Goal: Information Seeking & Learning: Learn about a topic

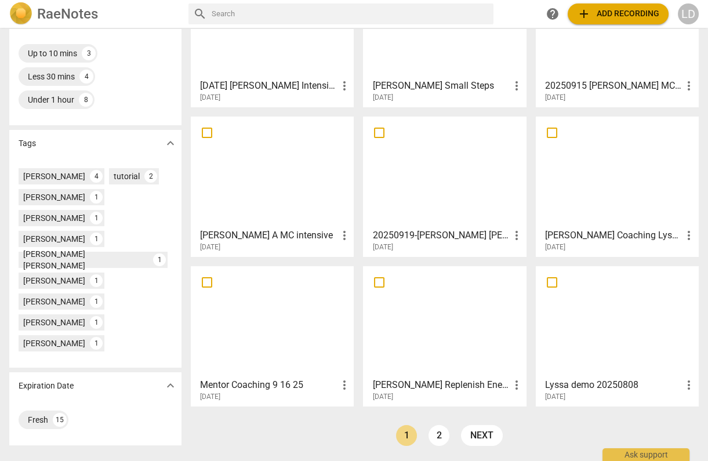
scroll to position [315, 0]
click at [432, 431] on link "2" at bounding box center [439, 435] width 21 height 21
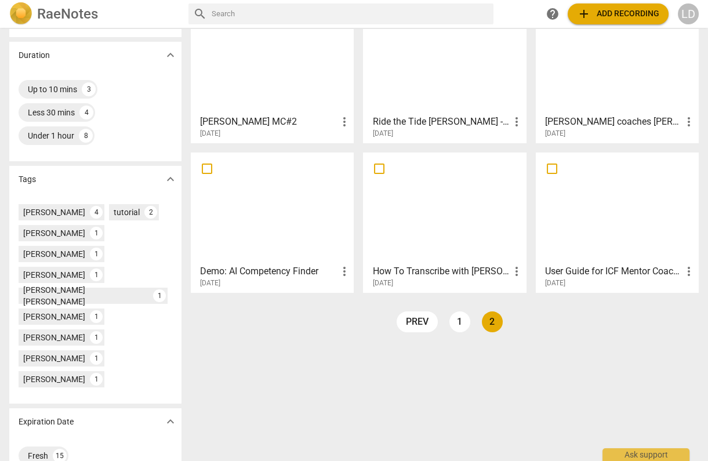
scroll to position [275, 0]
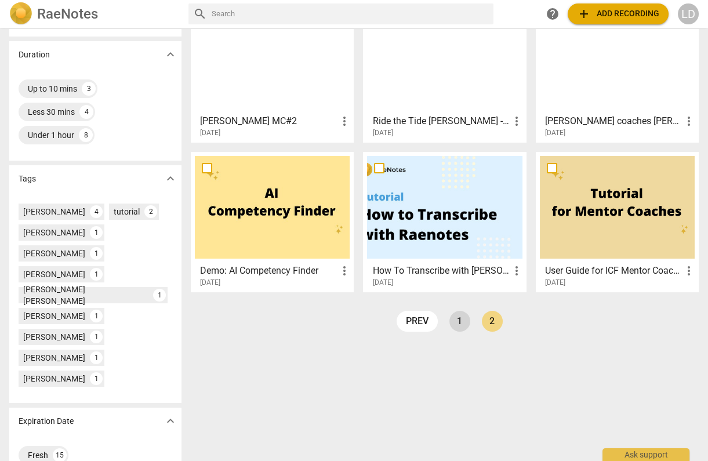
click at [458, 319] on link "1" at bounding box center [459, 321] width 21 height 21
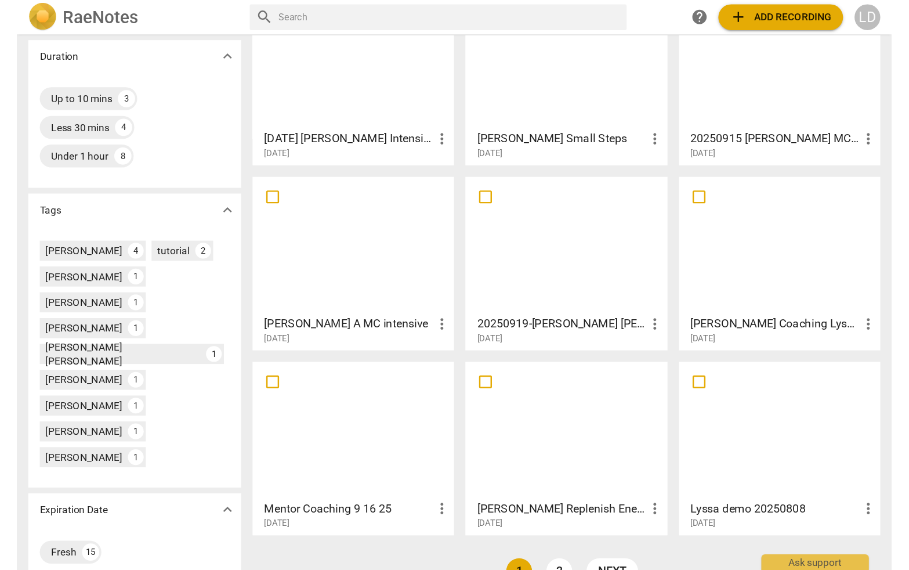
scroll to position [284, 0]
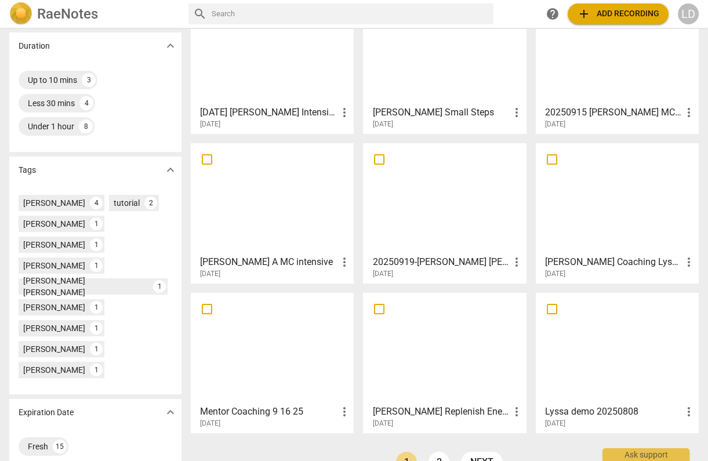
click at [300, 213] on div at bounding box center [272, 198] width 155 height 103
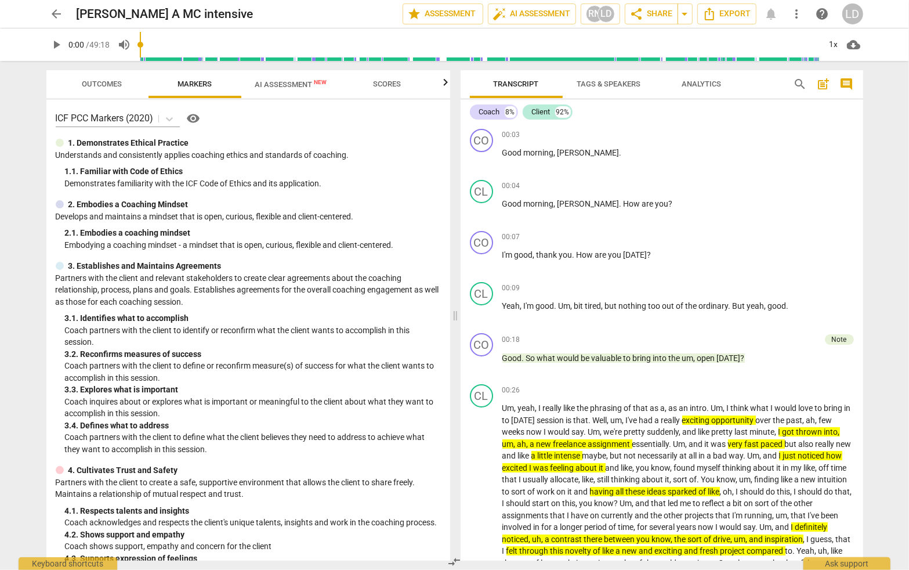
click at [108, 83] on span "Outcomes" at bounding box center [102, 83] width 40 height 9
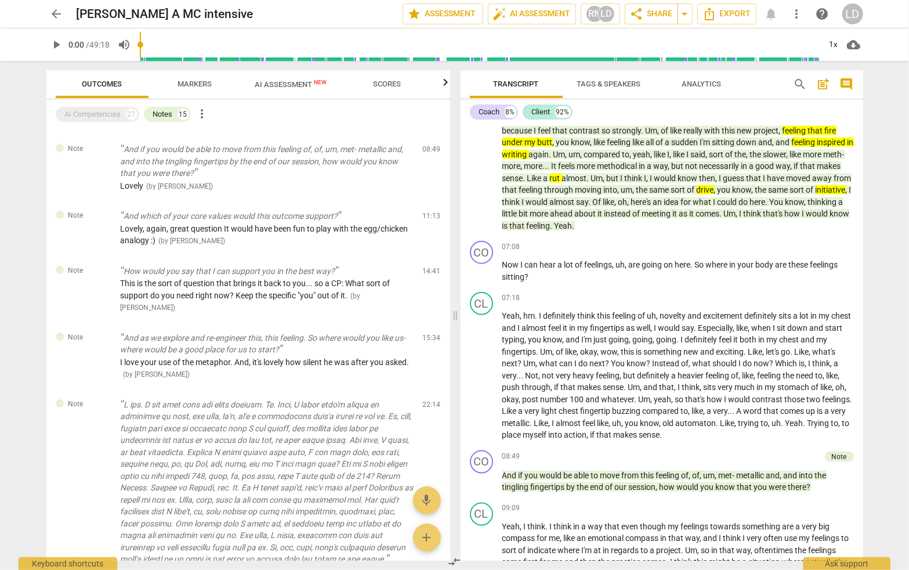
scroll to position [1012, 0]
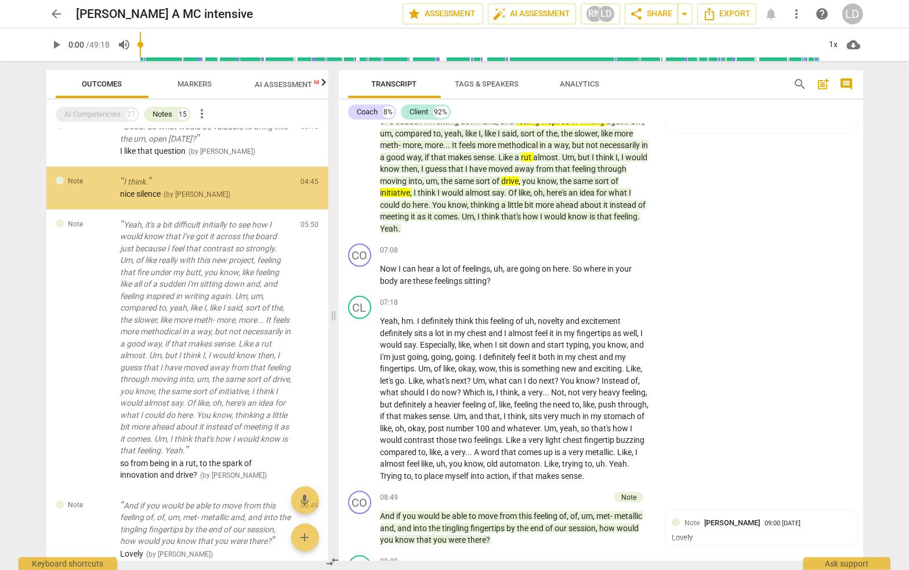
scroll to position [0, 0]
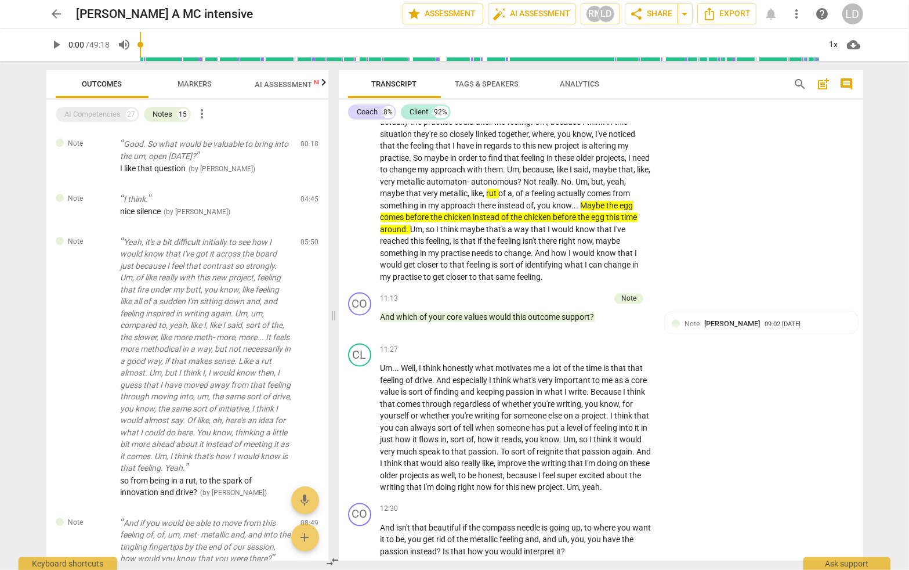
scroll to position [1695, 0]
drag, startPoint x: 398, startPoint y: 260, endPoint x: 456, endPoint y: 263, distance: 58.7
click at [486, 245] on icon "button" at bounding box center [486, 246] width 7 height 8
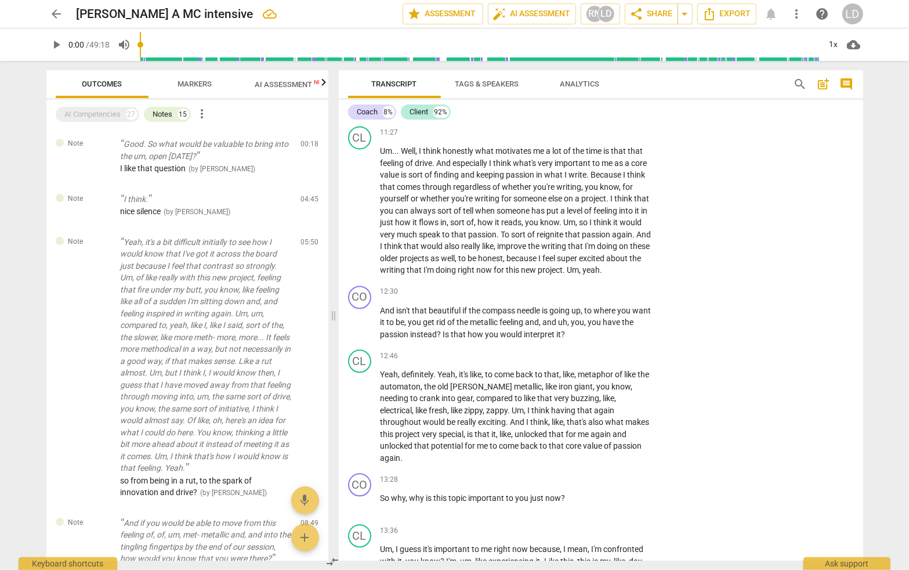
scroll to position [1913, 0]
drag, startPoint x: 538, startPoint y: 205, endPoint x: 614, endPoint y: 207, distance: 76.0
drag, startPoint x: 614, startPoint y: 207, endPoint x: 538, endPoint y: 202, distance: 76.1
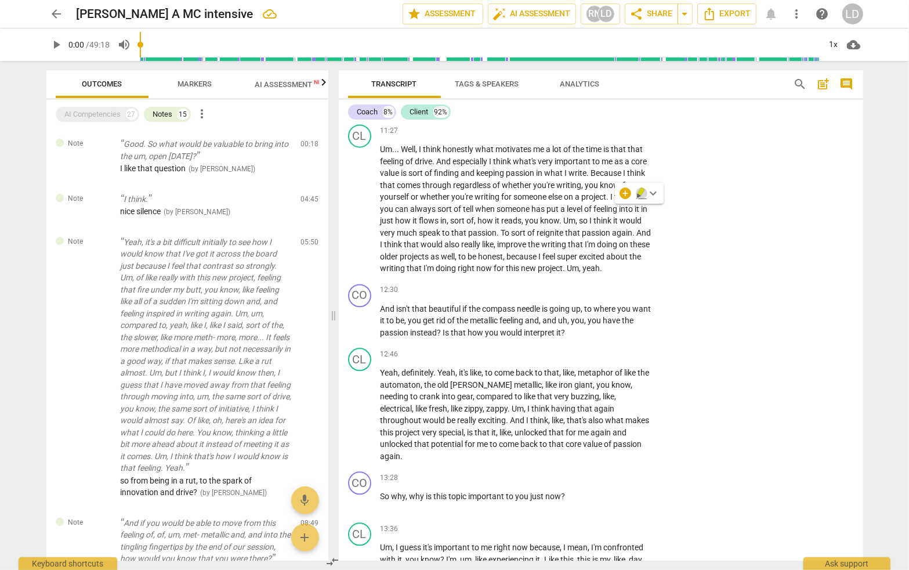
click at [639, 194] on icon "button" at bounding box center [640, 191] width 7 height 8
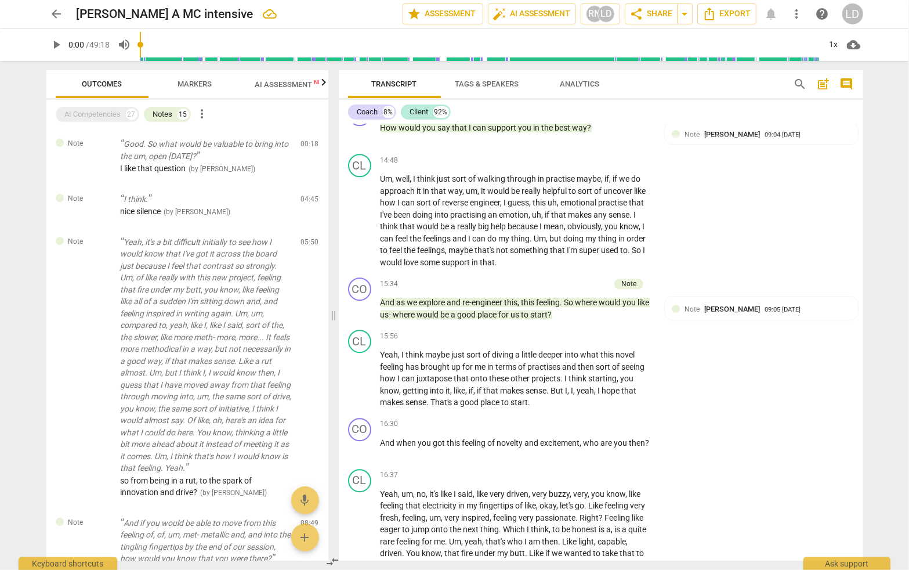
scroll to position [2481, 0]
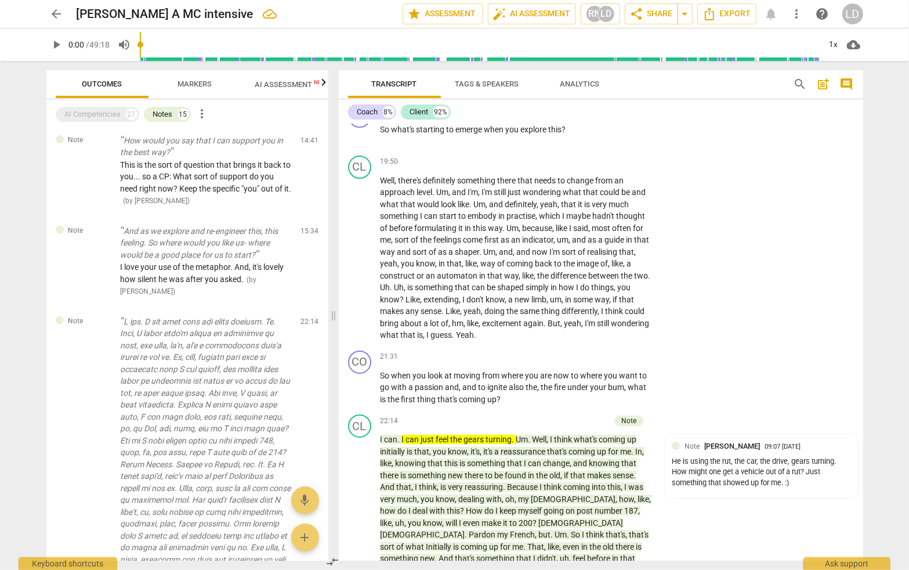
scroll to position [3217, 0]
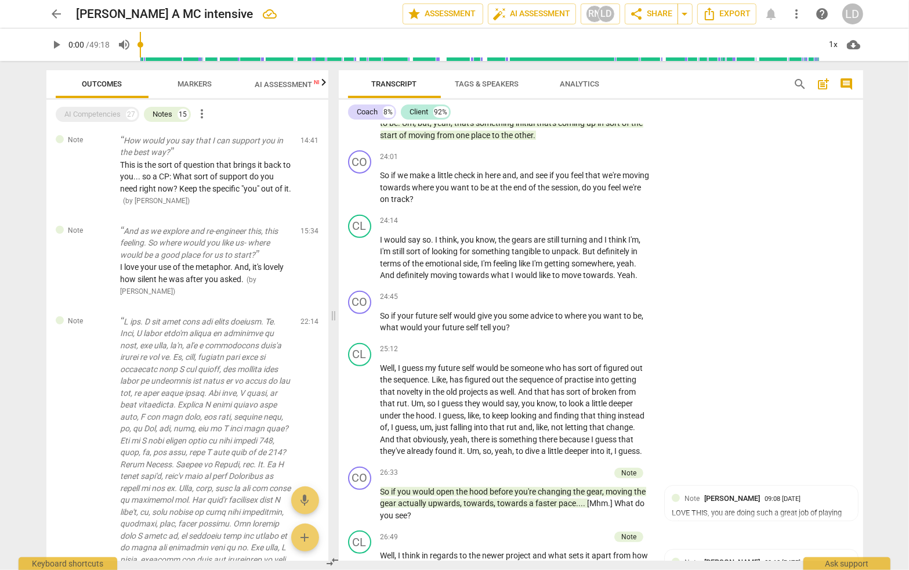
scroll to position [3698, 0]
drag, startPoint x: 569, startPoint y: 373, endPoint x: 416, endPoint y: 389, distance: 153.9
click at [445, 375] on icon "button" at bounding box center [445, 372] width 7 height 8
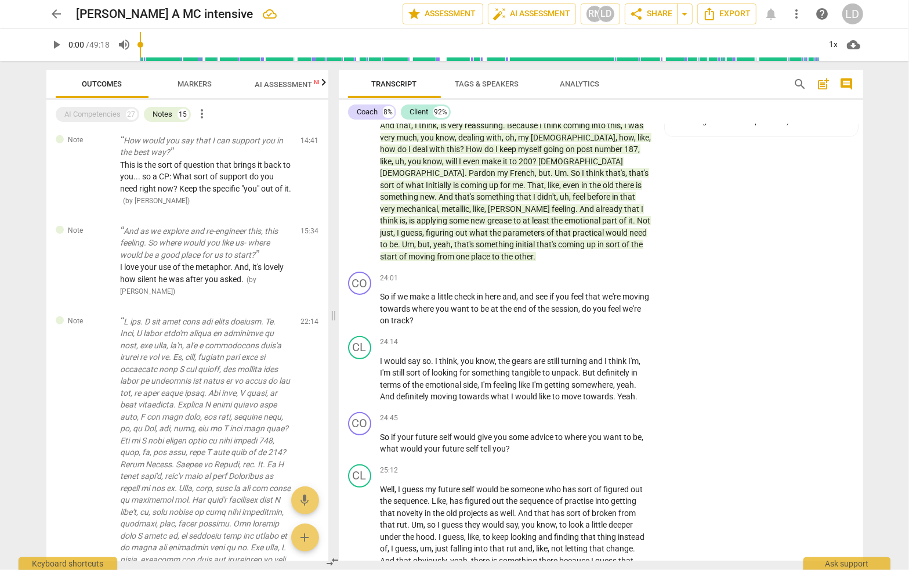
scroll to position [3580, 0]
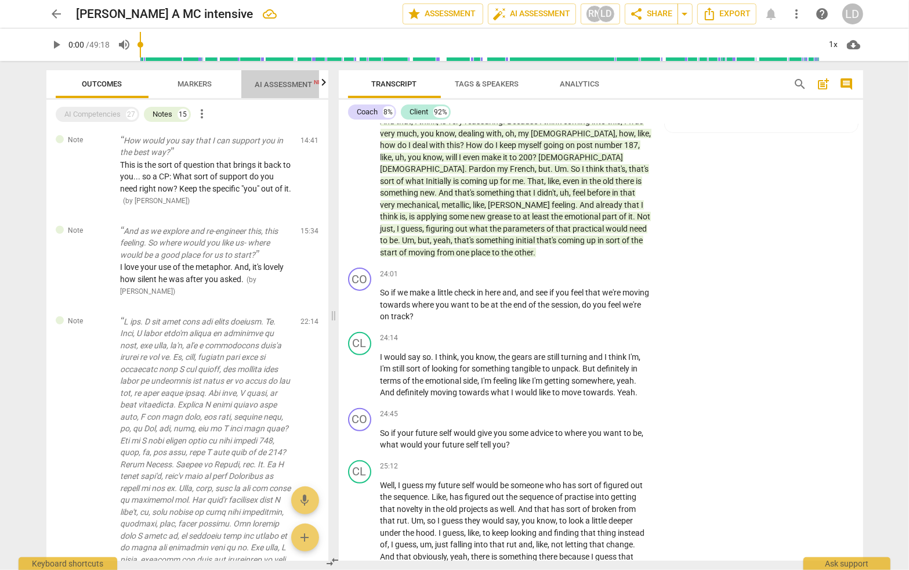
click at [310, 84] on span "AI Assessment New" at bounding box center [291, 84] width 72 height 9
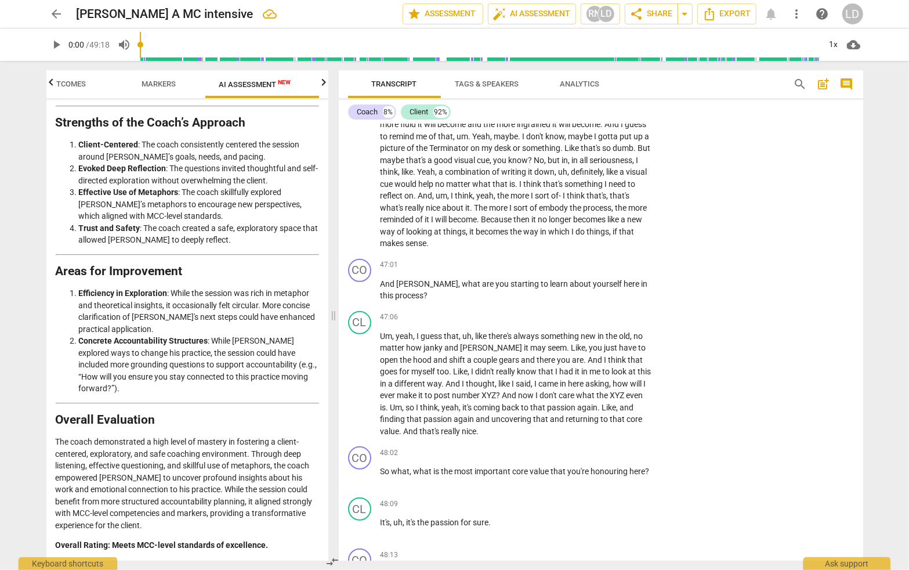
scroll to position [7081, 0]
click at [708, 84] on span "search" at bounding box center [800, 84] width 14 height 14
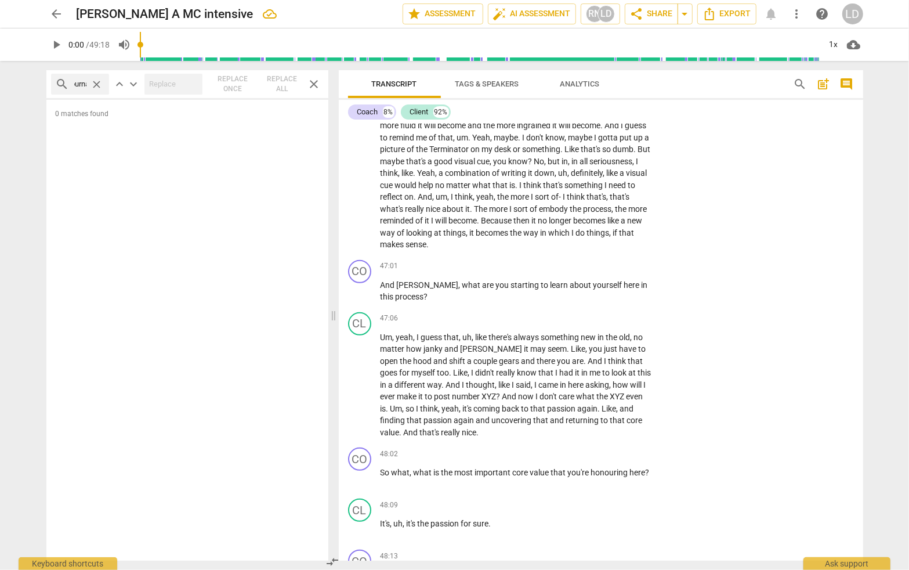
scroll to position [0, 10]
click at [85, 85] on input "journal" at bounding box center [80, 84] width 12 height 19
type input "j"
type input "w"
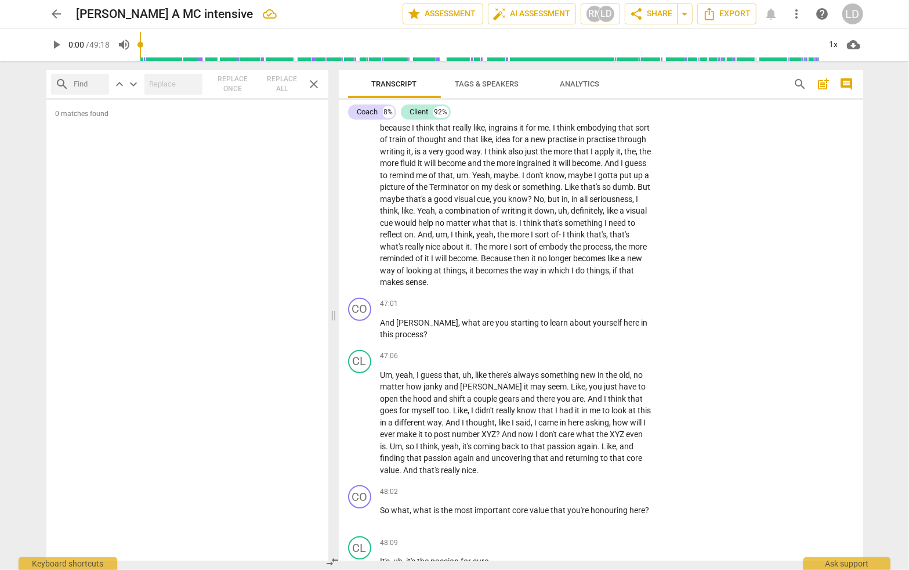
scroll to position [7045, 0]
click at [317, 84] on span "close" at bounding box center [314, 84] width 14 height 14
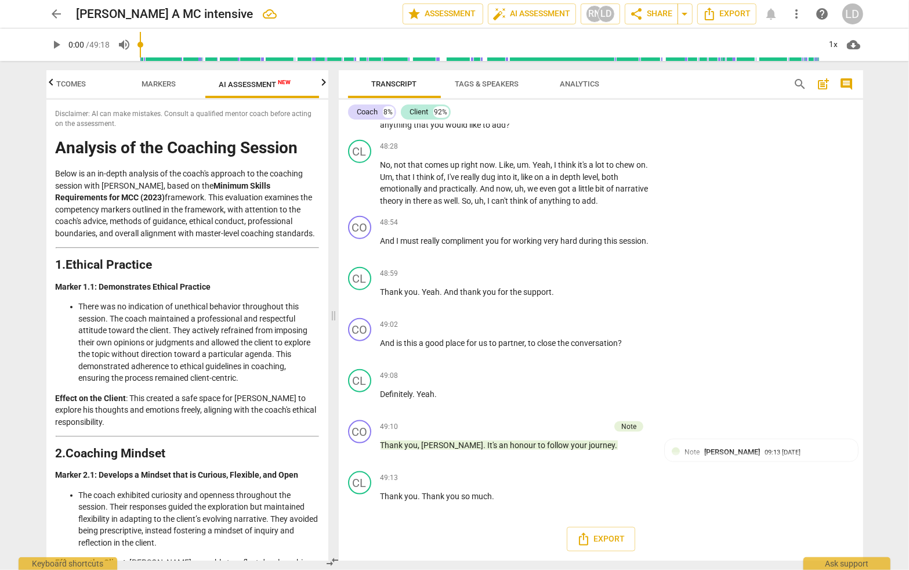
scroll to position [8018, 0]
click at [259, 77] on span "AI Assessment New" at bounding box center [255, 83] width 100 height 17
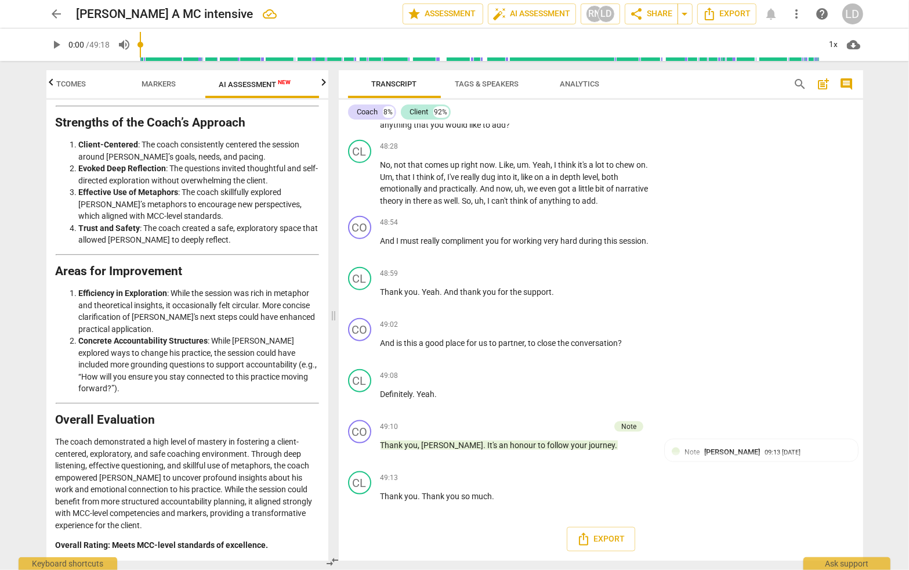
scroll to position [3921, 0]
drag, startPoint x: 127, startPoint y: 525, endPoint x: 138, endPoint y: 540, distance: 18.7
click at [138, 461] on p "Overall Rating: Meets MCC-level standards of excellence." at bounding box center [187, 545] width 263 height 12
click at [145, 461] on p "The coach demonstrated a high level of mastery in fostering a client-centered, …" at bounding box center [187, 483] width 263 height 95
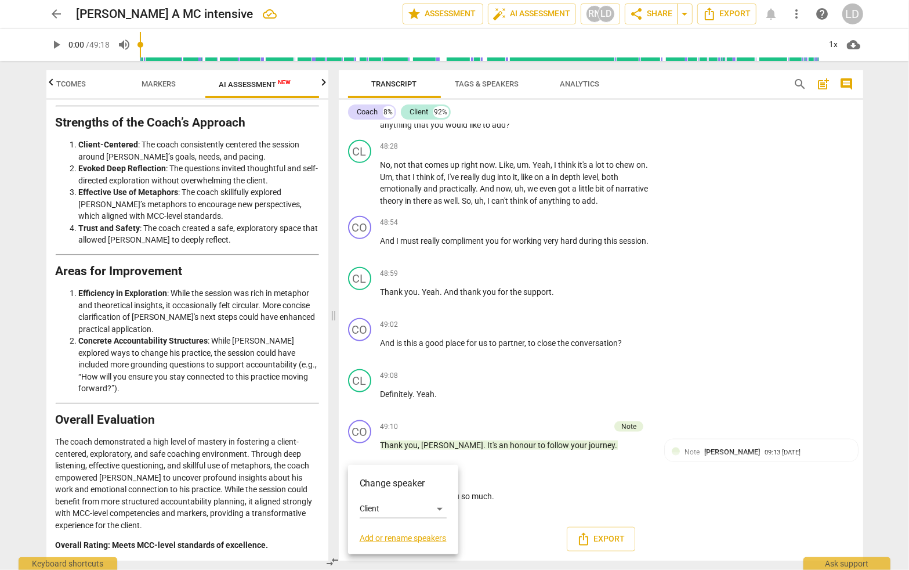
click at [361, 461] on div "Change speaker Client Add or rename speakers" at bounding box center [403, 509] width 87 height 66
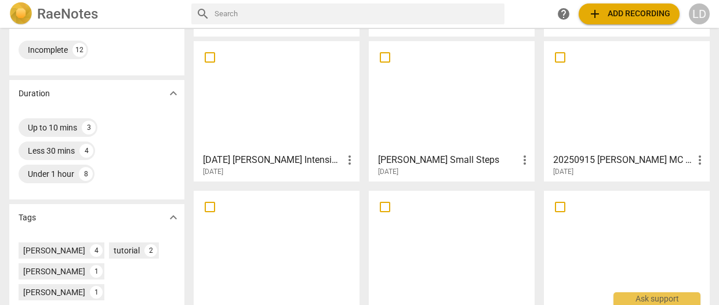
scroll to position [239, 0]
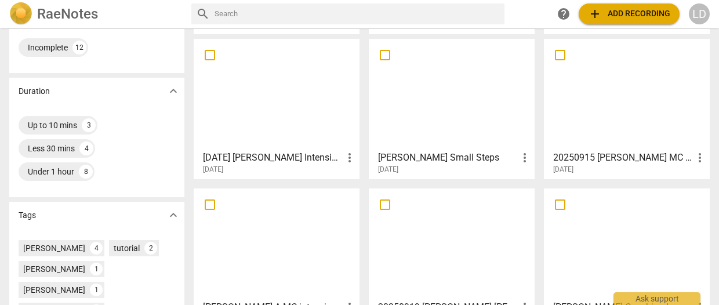
click at [269, 251] on div at bounding box center [277, 244] width 158 height 103
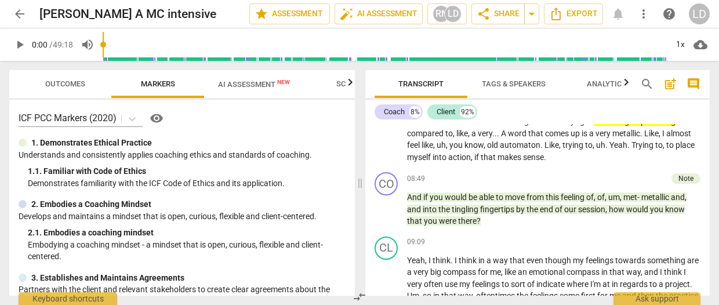
scroll to position [1409, 0]
